Goal: Information Seeking & Learning: Check status

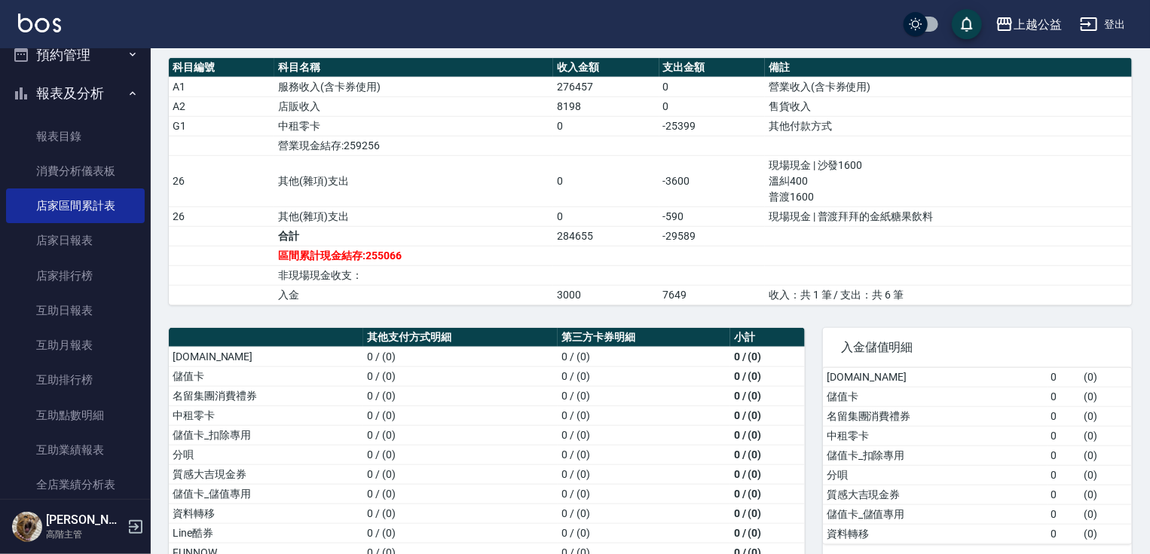
scroll to position [547, 0]
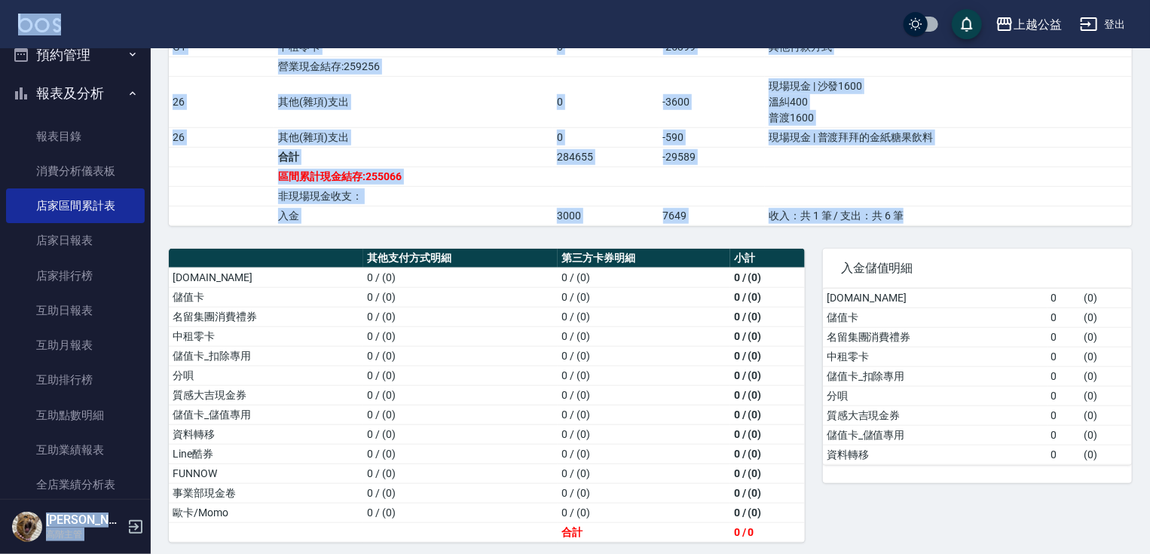
drag, startPoint x: 964, startPoint y: 218, endPoint x: 405, endPoint y: 109, distance: 570.0
click at [381, 33] on div "上越公益 登出 櫃檯作業 打帳單 帳單列表 掛單列表 座位開單 營業儀表板 現金收支登錄 高階收支登錄 材料自購登錄 每日結帳 排班表 現場電腦打卡 掃碼打卡…" at bounding box center [575, 6] width 1150 height 1107
click at [1029, 206] on td "收入：共 1 筆 / 支出：共 6 筆" at bounding box center [948, 216] width 367 height 20
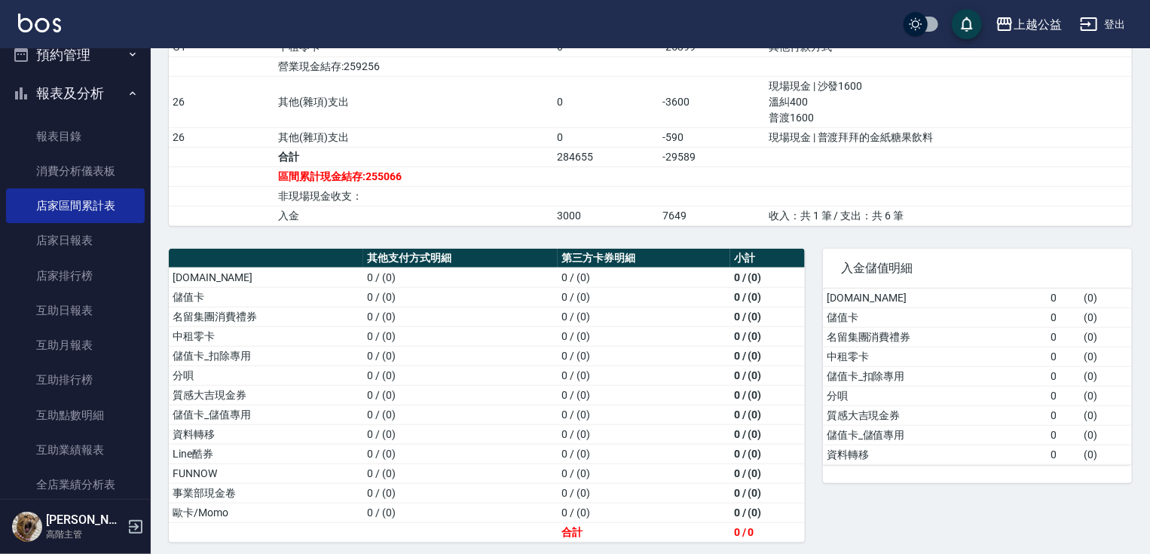
click at [1058, 231] on div "入金儲值明細 [DOMAIN_NAME] 0 ( 0 ) 儲值卡 0 ( 0 ) 名留集團消費禮券 0 ( 0 ) 中租零卡 0 ( 0 ) 儲值卡_扣除專用…" at bounding box center [968, 387] width 327 height 312
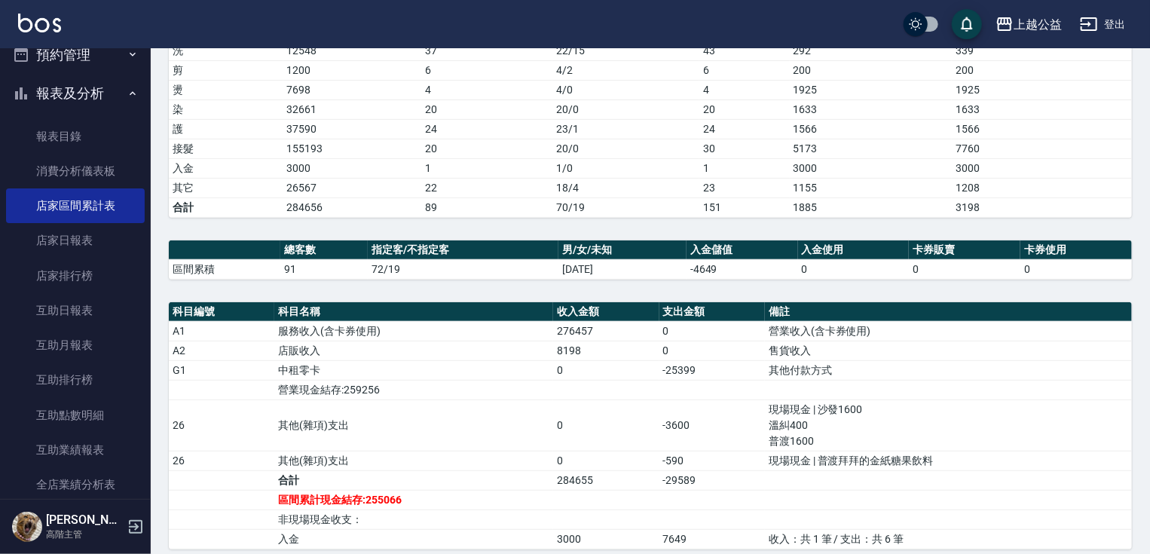
scroll to position [142, 0]
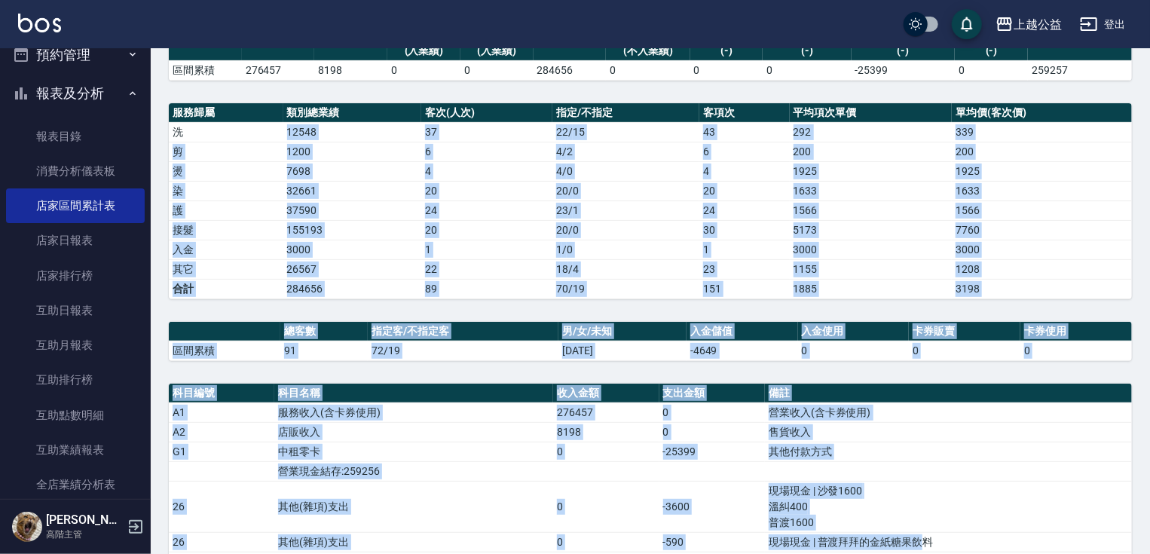
drag, startPoint x: 178, startPoint y: 131, endPoint x: 927, endPoint y: 504, distance: 836.8
click at [927, 517] on div "服務業績 店販業績 卡券使用 (入業績) 卡券販賣 (入業績) 業績收入 卡券販賣 (不入業績) 卡券使用 (-) 第三方卡券 (-) 其他付款方式 (-) …" at bounding box center [650, 487] width 963 height 922
drag, startPoint x: 1010, startPoint y: 496, endPoint x: 1015, endPoint y: 484, distance: 12.9
click at [1010, 495] on td "現場現金 | 沙發1600 溫糾400 普渡1600" at bounding box center [948, 506] width 367 height 51
click at [1101, 292] on td "3198" at bounding box center [1042, 289] width 180 height 20
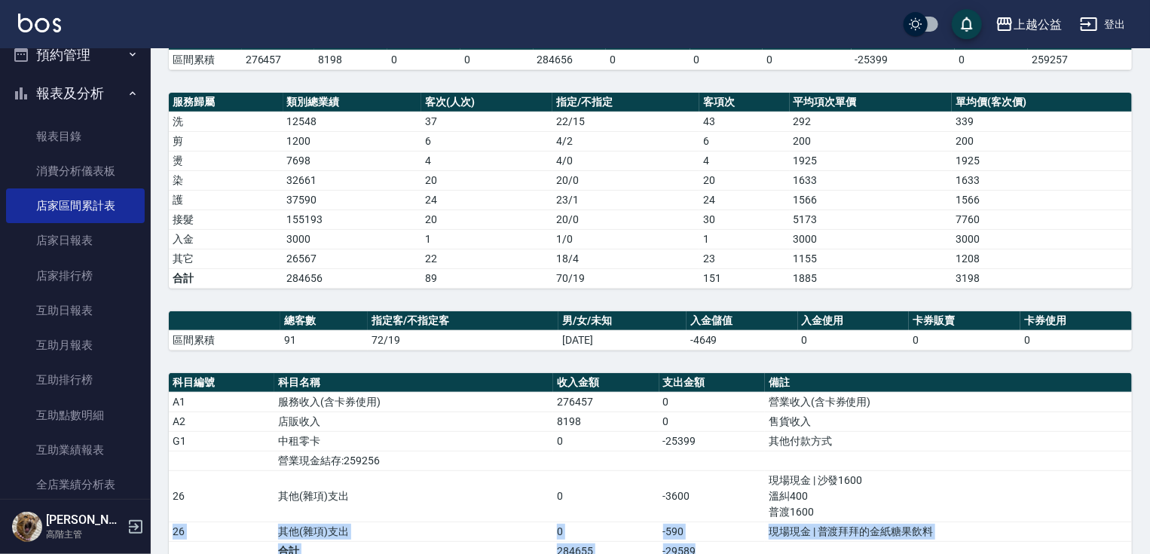
scroll to position [154, 0]
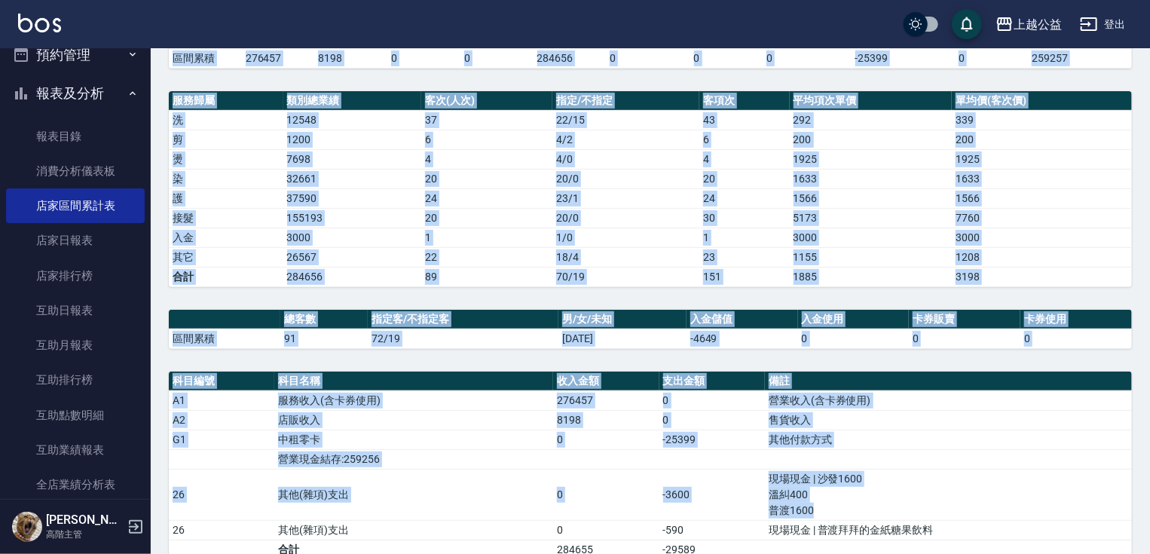
drag, startPoint x: 951, startPoint y: 525, endPoint x: 177, endPoint y: 54, distance: 905.7
click at [177, 54] on div "服務業績 店販業績 卡券使用 (入業績) 卡券販賣 (入業績) 業績收入 卡券販賣 (不入業績) 卡券使用 (-) 第三方卡券 (-) 其他付款方式 (-) …" at bounding box center [650, 475] width 963 height 922
click at [1069, 234] on td "3000" at bounding box center [1042, 238] width 180 height 20
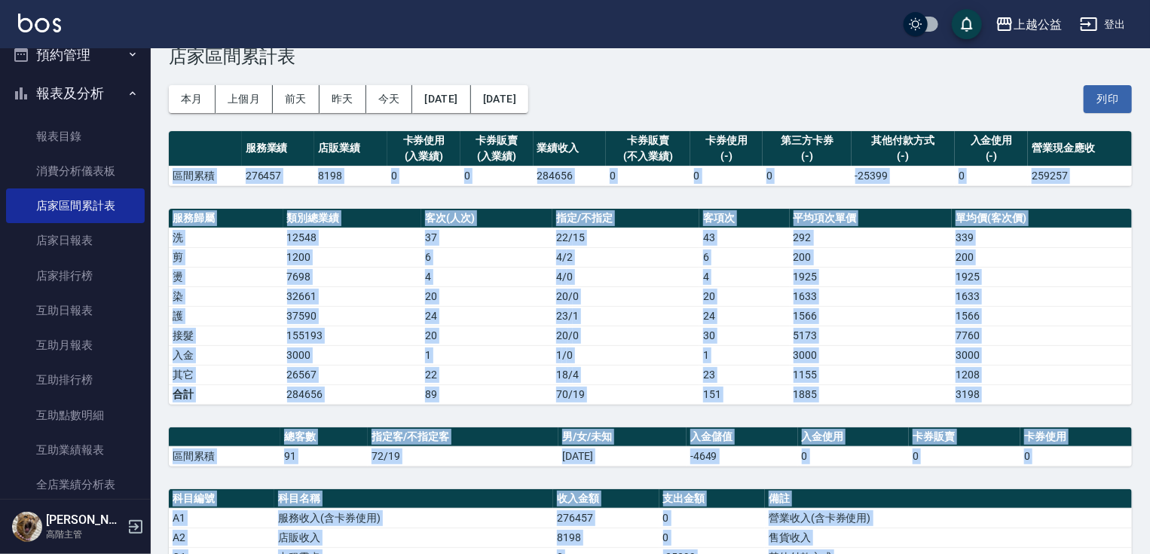
scroll to position [35, 0]
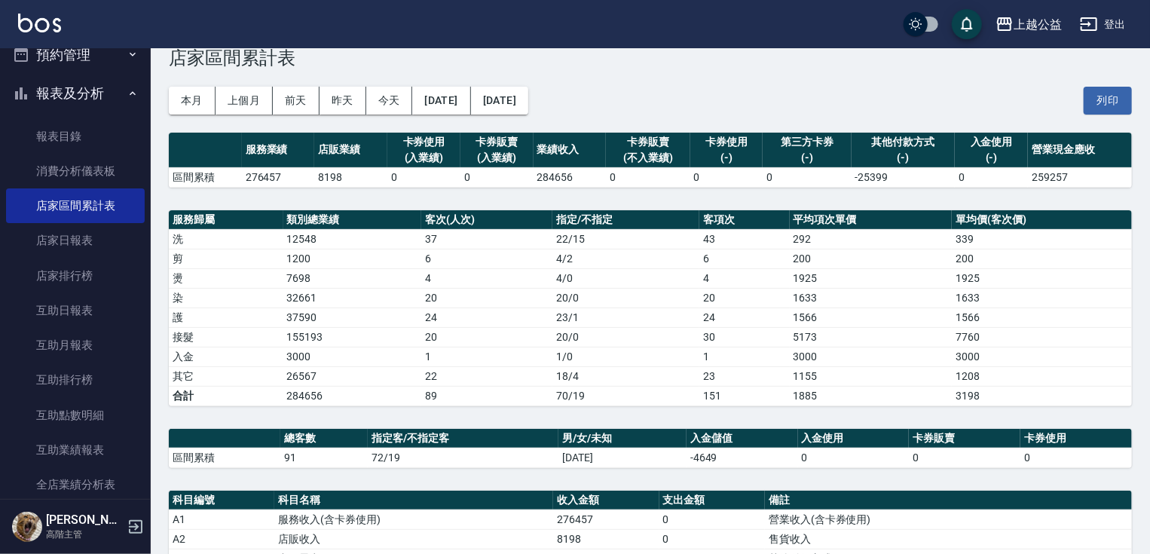
click at [930, 99] on div "本月 上個月 [DATE] [DATE] [DATE] [DATE] [DATE] 列印" at bounding box center [650, 101] width 963 height 64
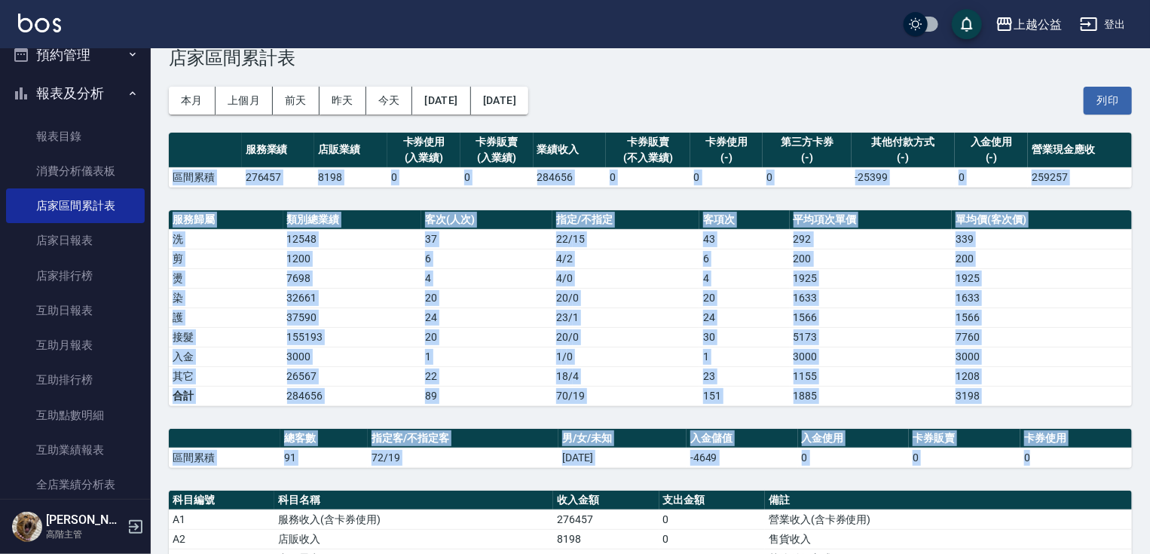
drag, startPoint x: 171, startPoint y: 173, endPoint x: 913, endPoint y: 476, distance: 801.1
click at [1071, 391] on td "3198" at bounding box center [1042, 396] width 180 height 20
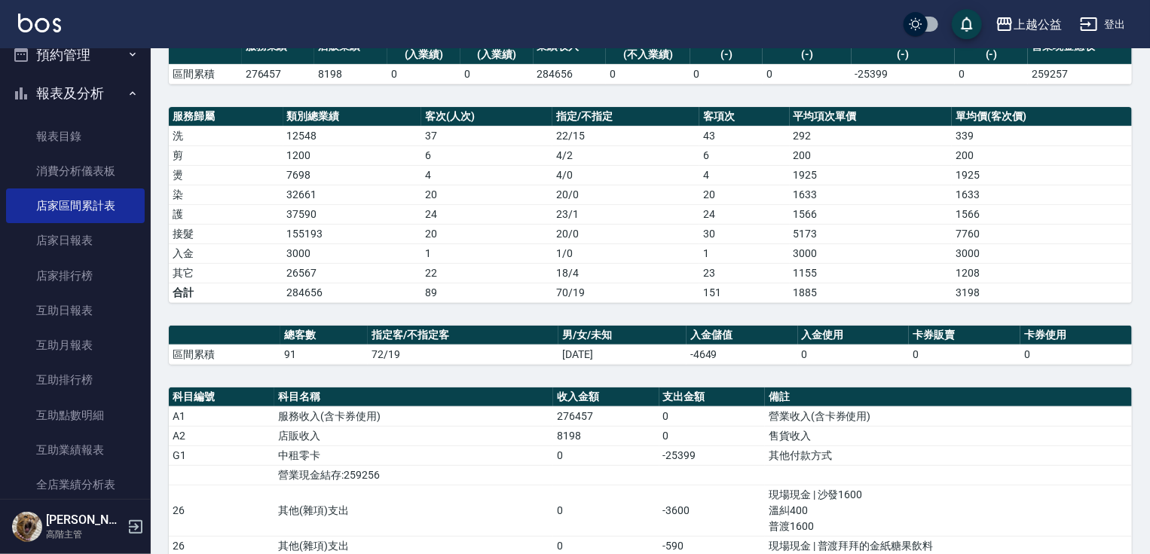
scroll to position [0, 0]
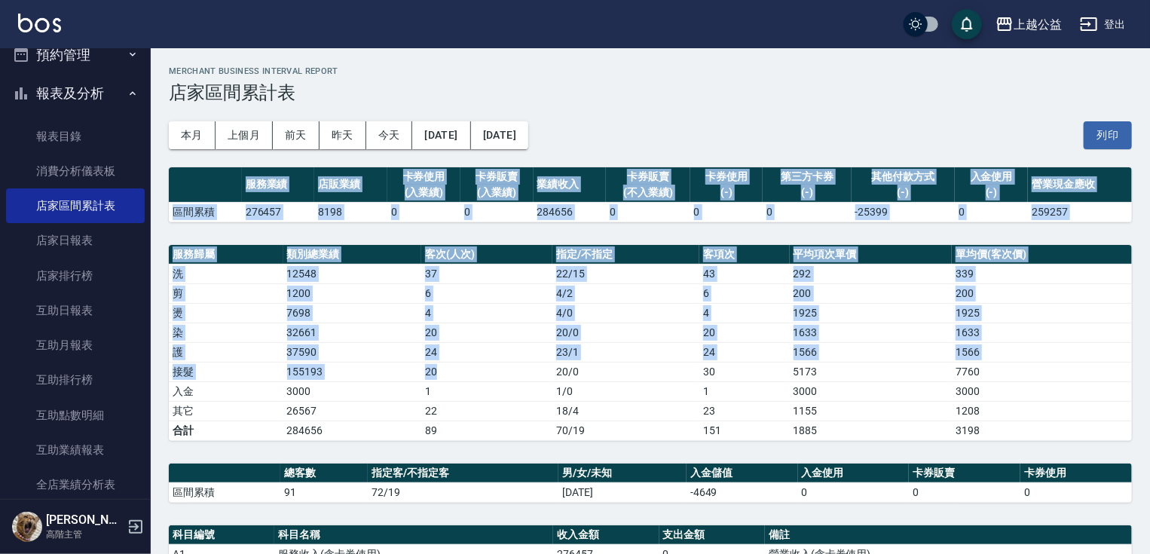
drag, startPoint x: 165, startPoint y: 212, endPoint x: 609, endPoint y: 357, distance: 467.3
click at [1052, 293] on td "200" at bounding box center [1042, 293] width 180 height 20
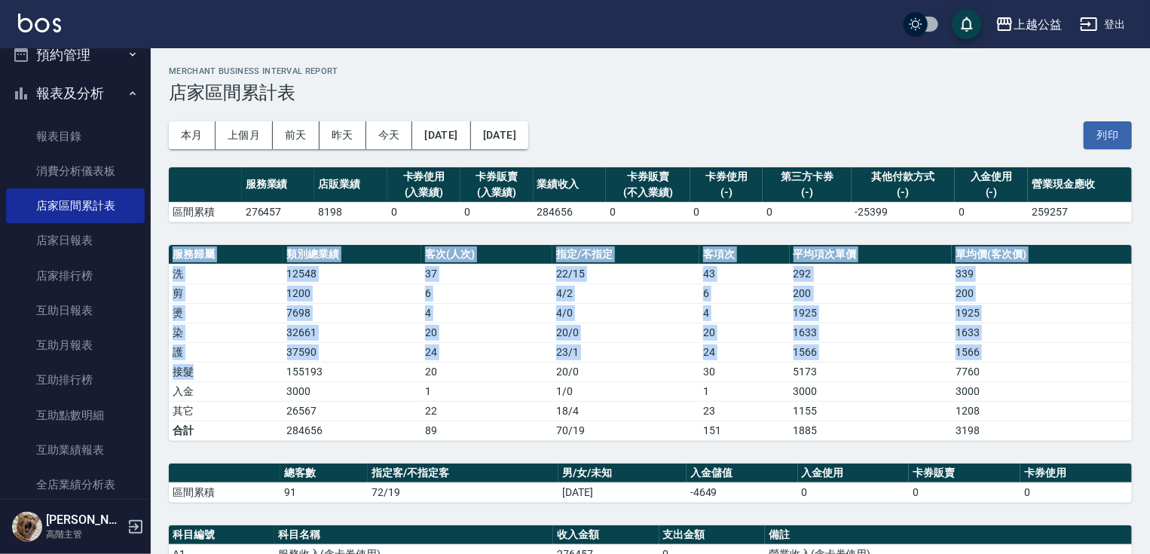
drag, startPoint x: 1093, startPoint y: 220, endPoint x: 235, endPoint y: 369, distance: 870.7
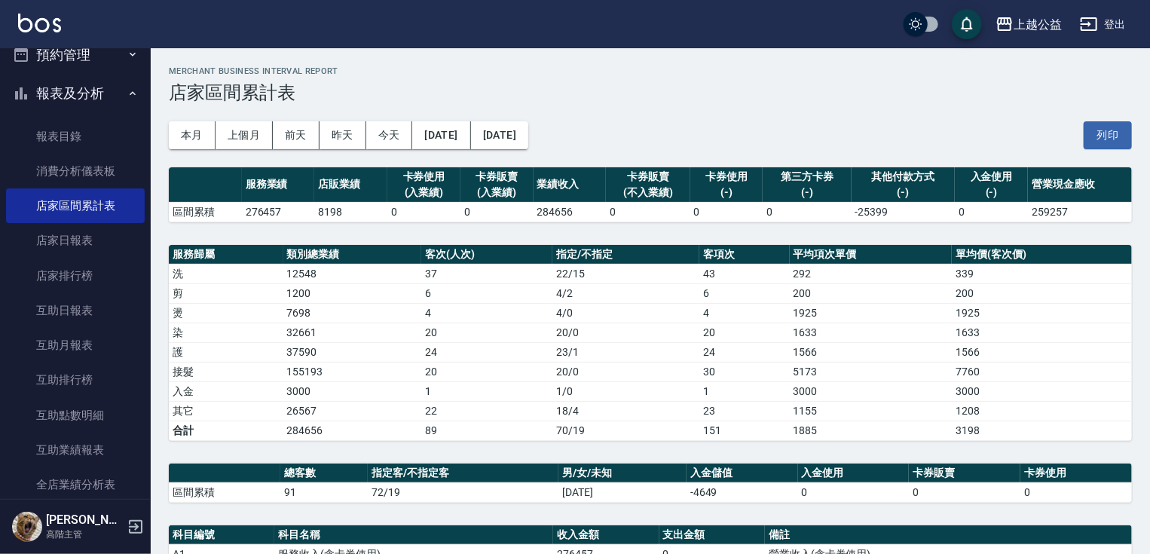
drag, startPoint x: 304, startPoint y: 556, endPoint x: 314, endPoint y: 577, distance: 24.0
click at [314, 553] on html "上越公益 登出 櫃檯作業 打帳單 帳單列表 掛單列表 座位開單 營業儀表板 現金收支登錄 高階收支登錄 材料自購登錄 每日結帳 排班表 現場電腦打卡 掃碼打卡…" at bounding box center [575, 553] width 1150 height 1107
